Goal: Task Accomplishment & Management: Use online tool/utility

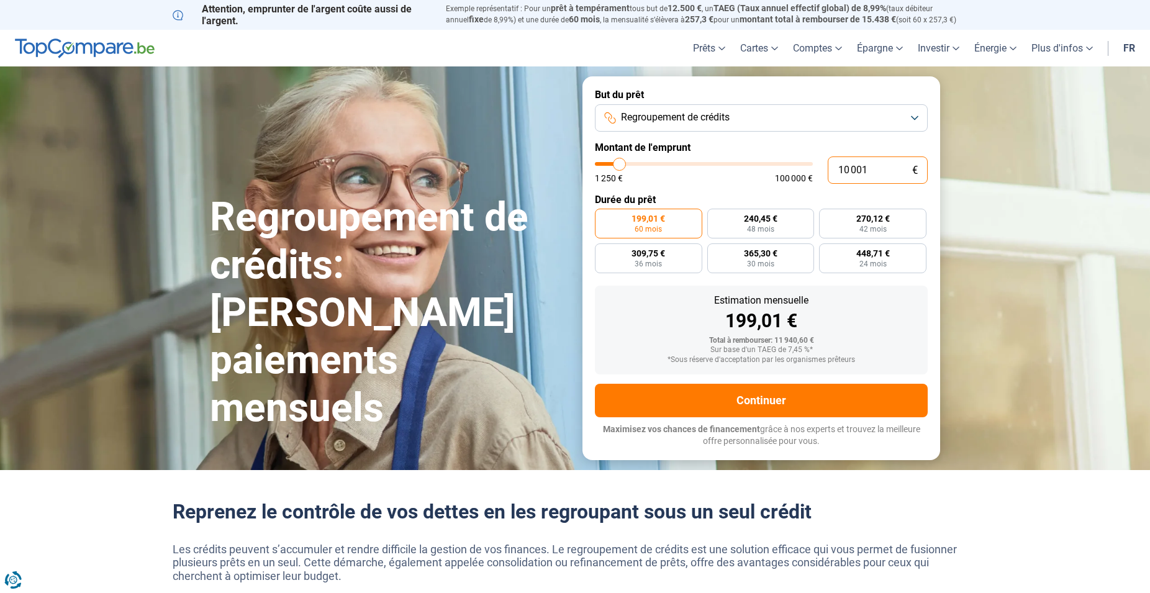
click at [870, 169] on input "10 001" at bounding box center [878, 170] width 100 height 27
type input "1 000"
type input "1250"
type input "100"
type input "1250"
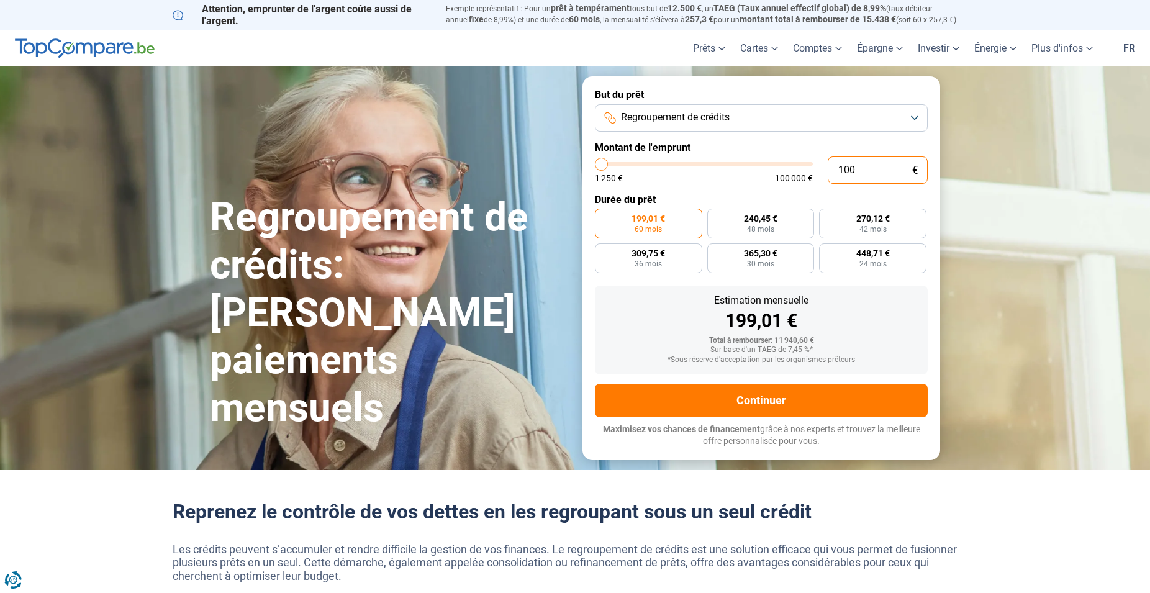
type input "10"
type input "1250"
type input "1"
type input "1250"
type input "0"
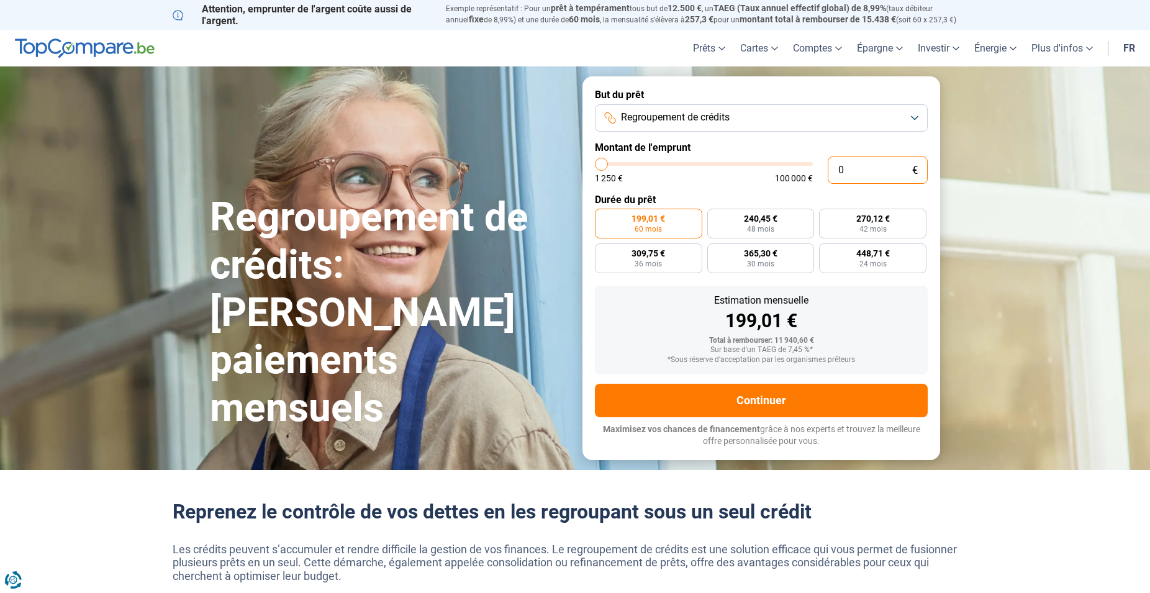
type input "1250"
type input "7"
type input "1250"
type input "75"
type input "1250"
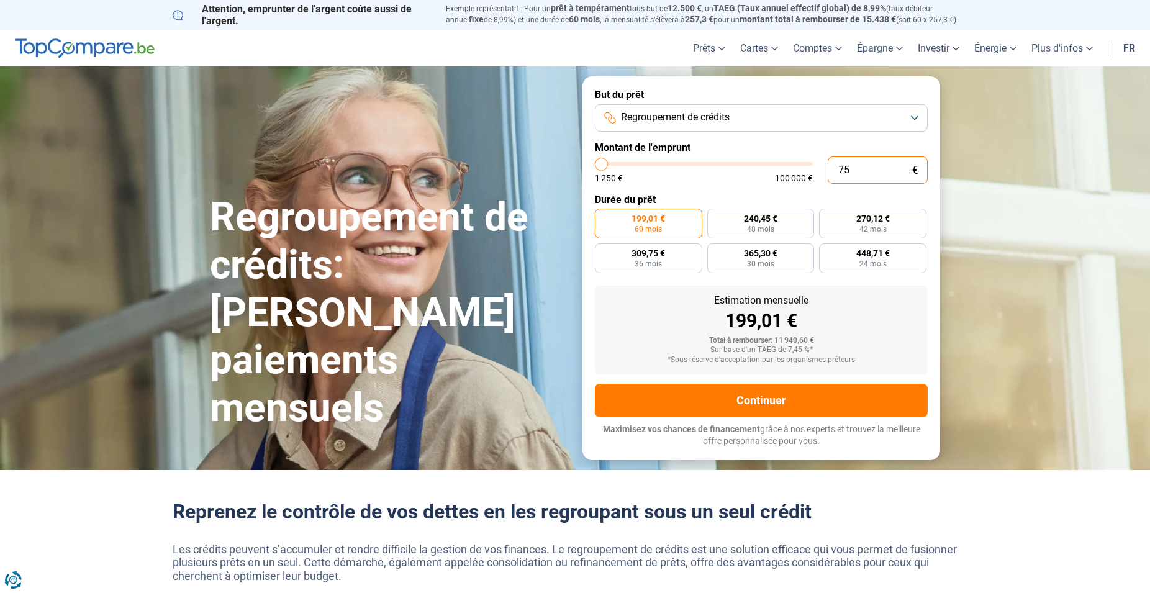
type input "750"
type input "1250"
type input "7 500"
type input "7500"
type input "75 000"
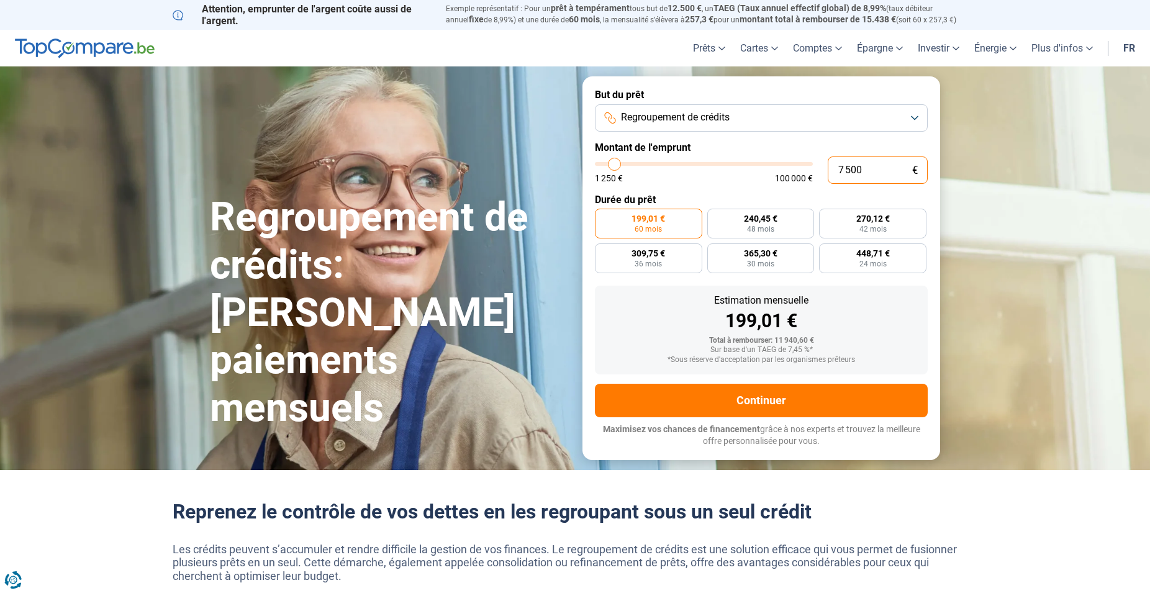
type input "75000"
radio input "false"
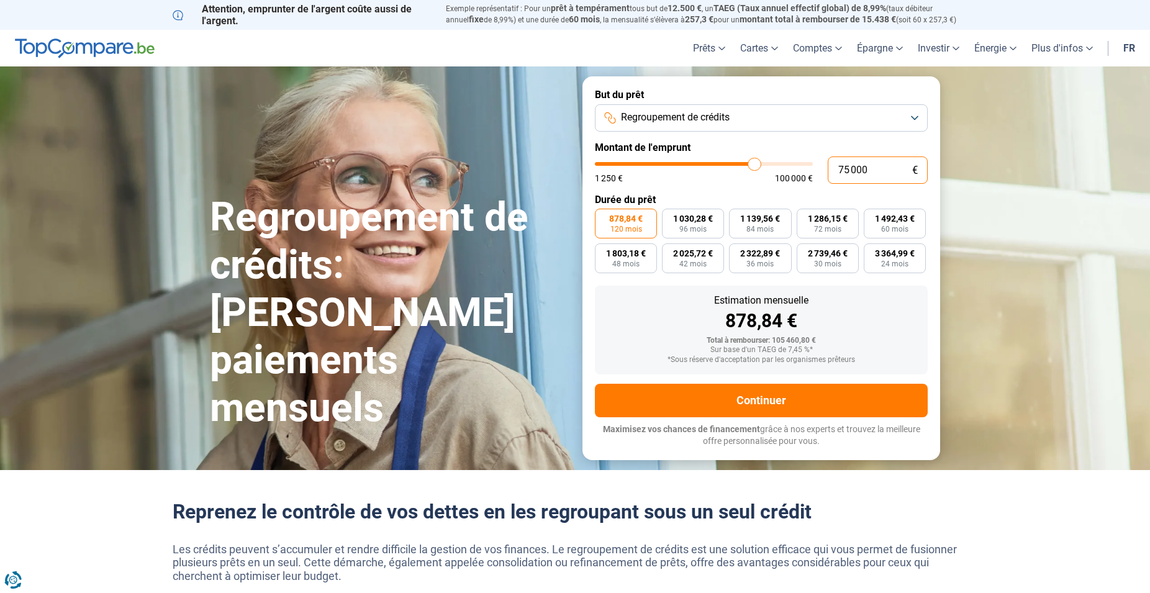
type input "75 000"
